Goal: Task Accomplishment & Management: Use online tool/utility

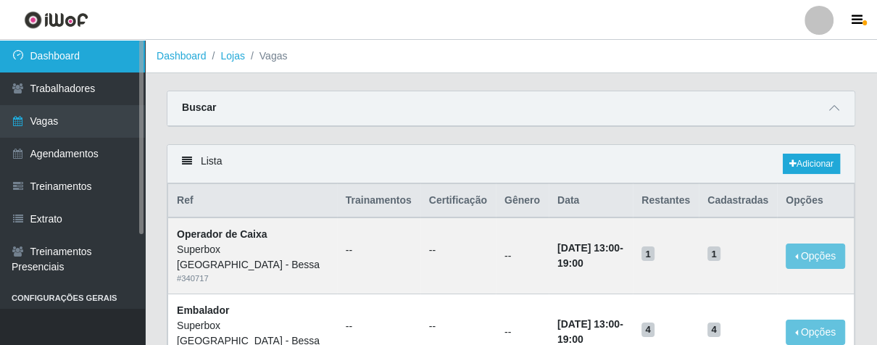
click at [44, 44] on link "Dashboard" at bounding box center [72, 56] width 145 height 33
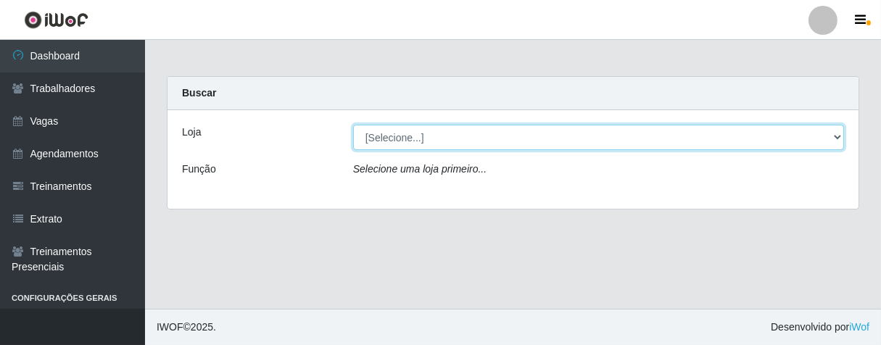
click at [455, 141] on select "[Selecione...] Superbox [GEOGRAPHIC_DATA] - Bessa" at bounding box center [598, 137] width 491 height 25
select select "206"
click at [353, 125] on select "[Selecione...] Superbox [GEOGRAPHIC_DATA] - Bessa" at bounding box center [598, 137] width 491 height 25
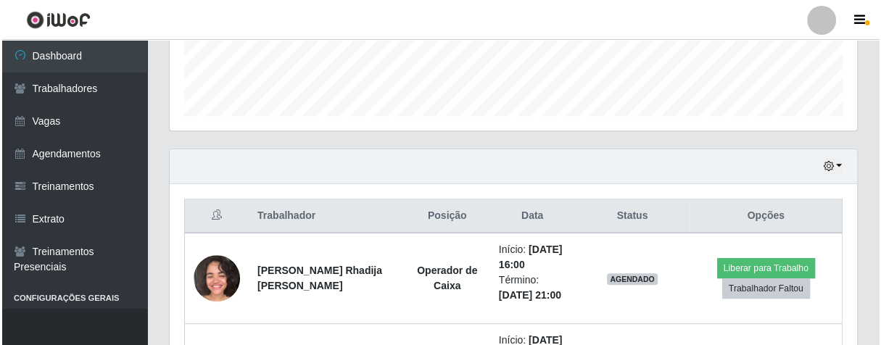
scroll to position [483, 0]
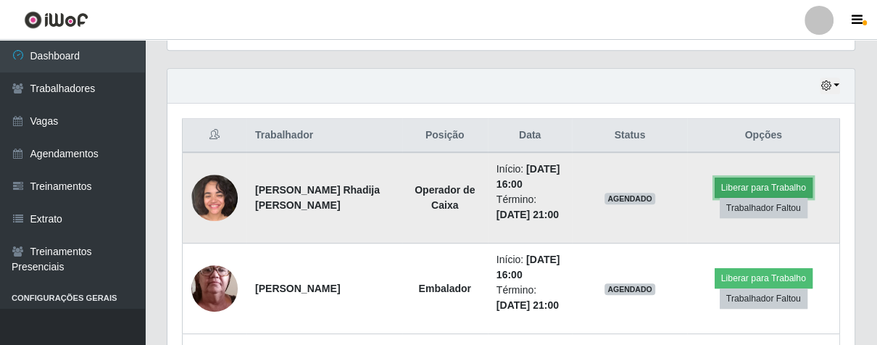
click at [767, 185] on button "Liberar para Trabalho" at bounding box center [764, 188] width 98 height 20
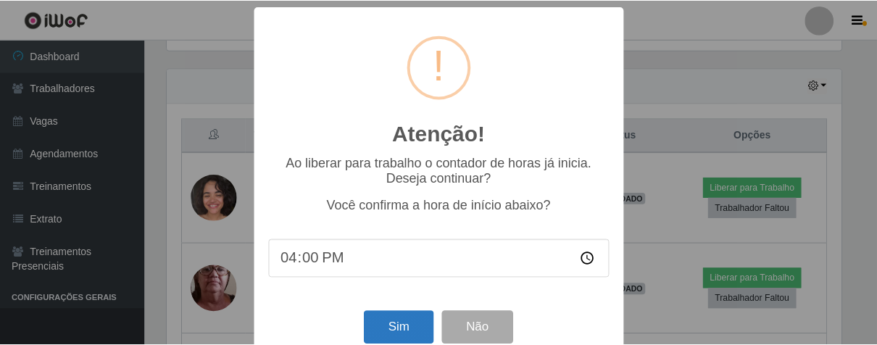
scroll to position [32, 0]
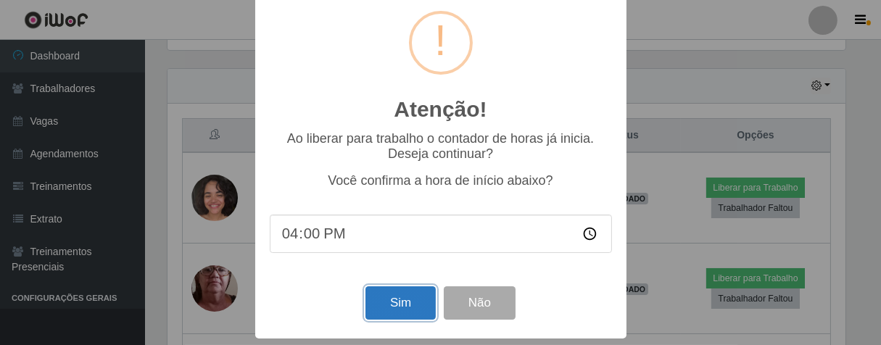
click at [400, 302] on button "Sim" at bounding box center [400, 303] width 70 height 34
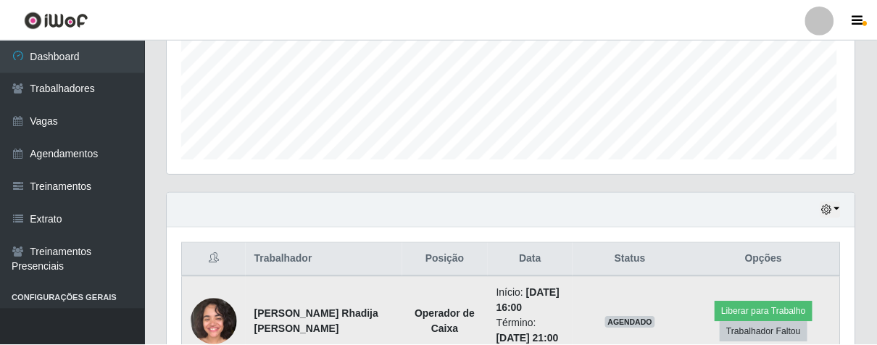
scroll to position [300, 679]
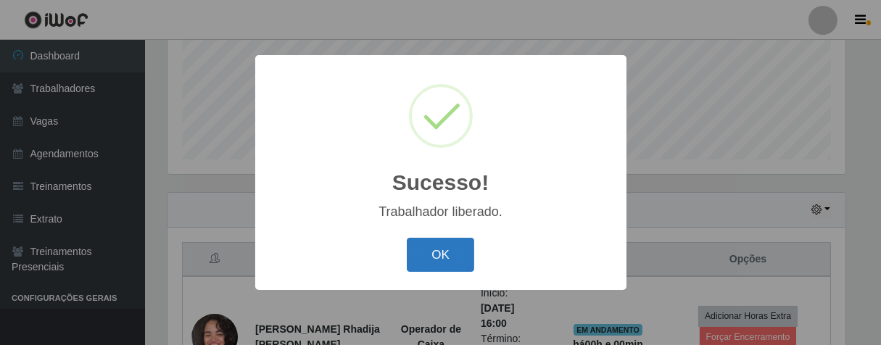
click at [451, 247] on button "OK" at bounding box center [440, 255] width 67 height 34
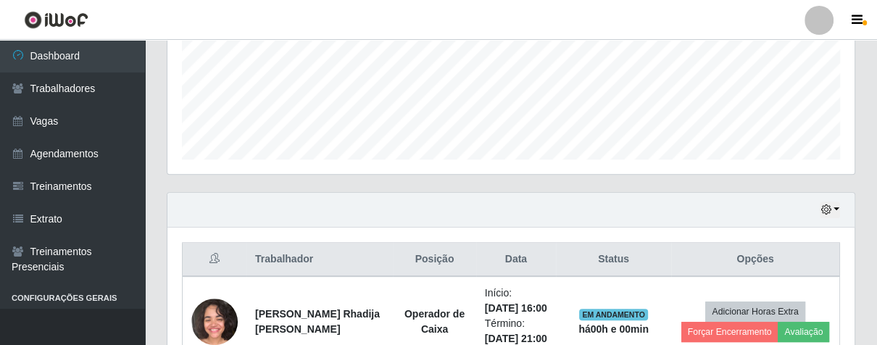
scroll to position [630, 0]
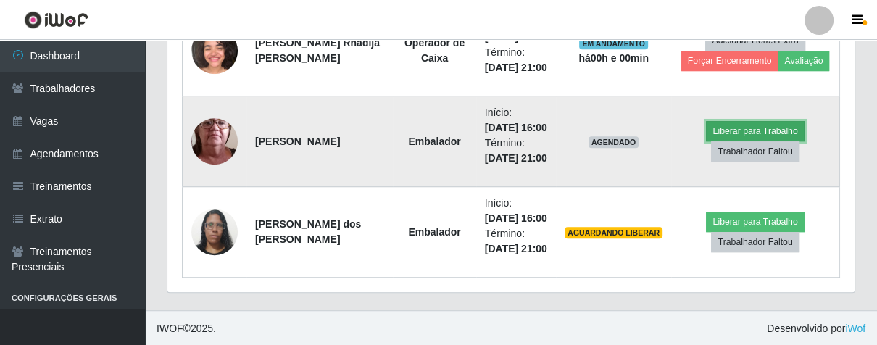
click at [718, 125] on button "Liberar para Trabalho" at bounding box center [755, 131] width 98 height 20
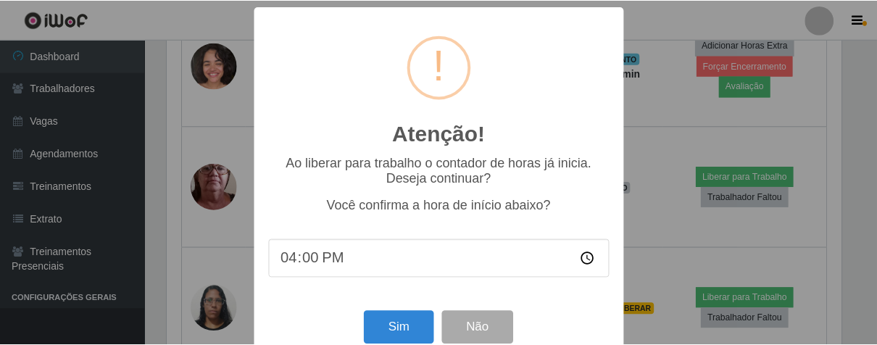
scroll to position [32, 0]
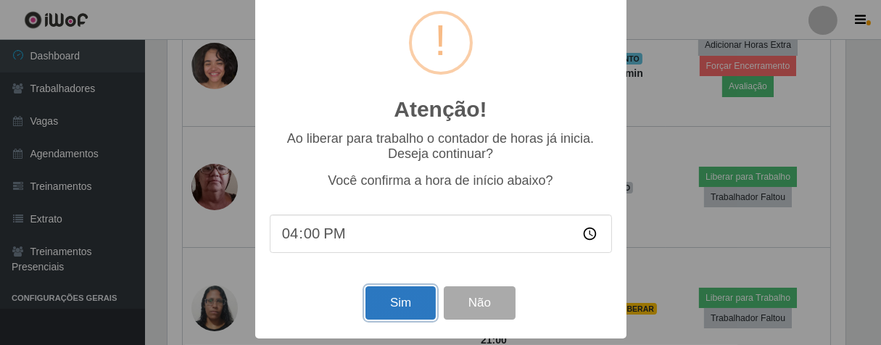
click at [395, 290] on button "Sim" at bounding box center [400, 303] width 70 height 34
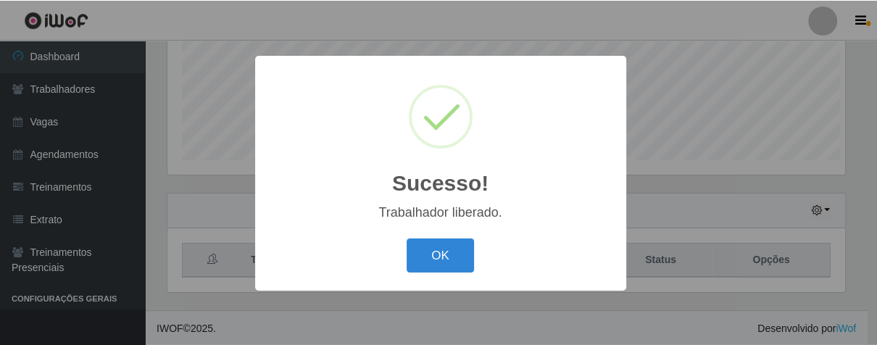
scroll to position [300, 679]
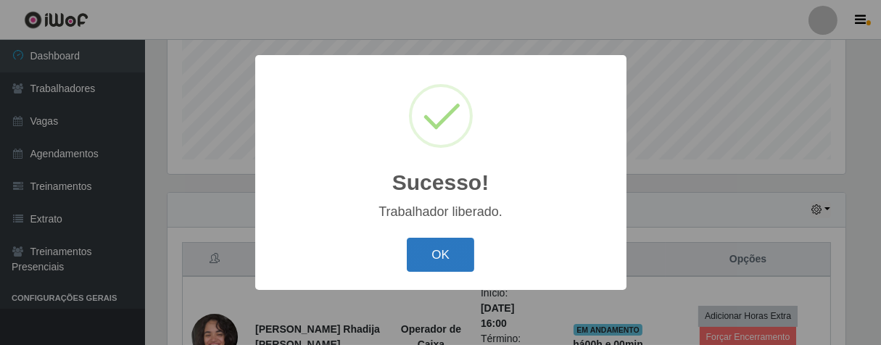
click at [431, 259] on button "OK" at bounding box center [440, 255] width 67 height 34
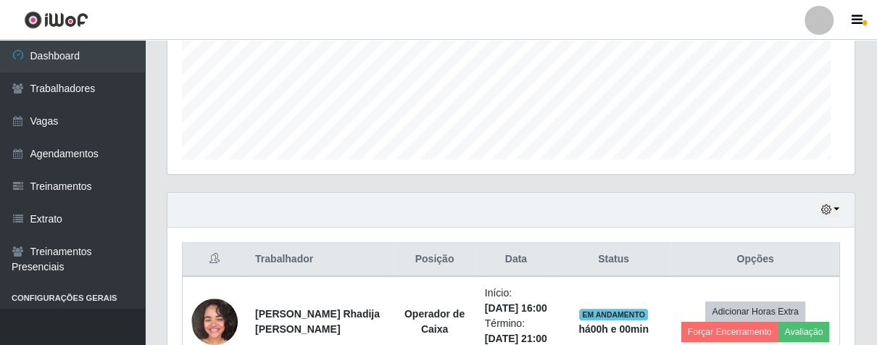
scroll to position [300, 687]
